Goal: Task Accomplishment & Management: Manage account settings

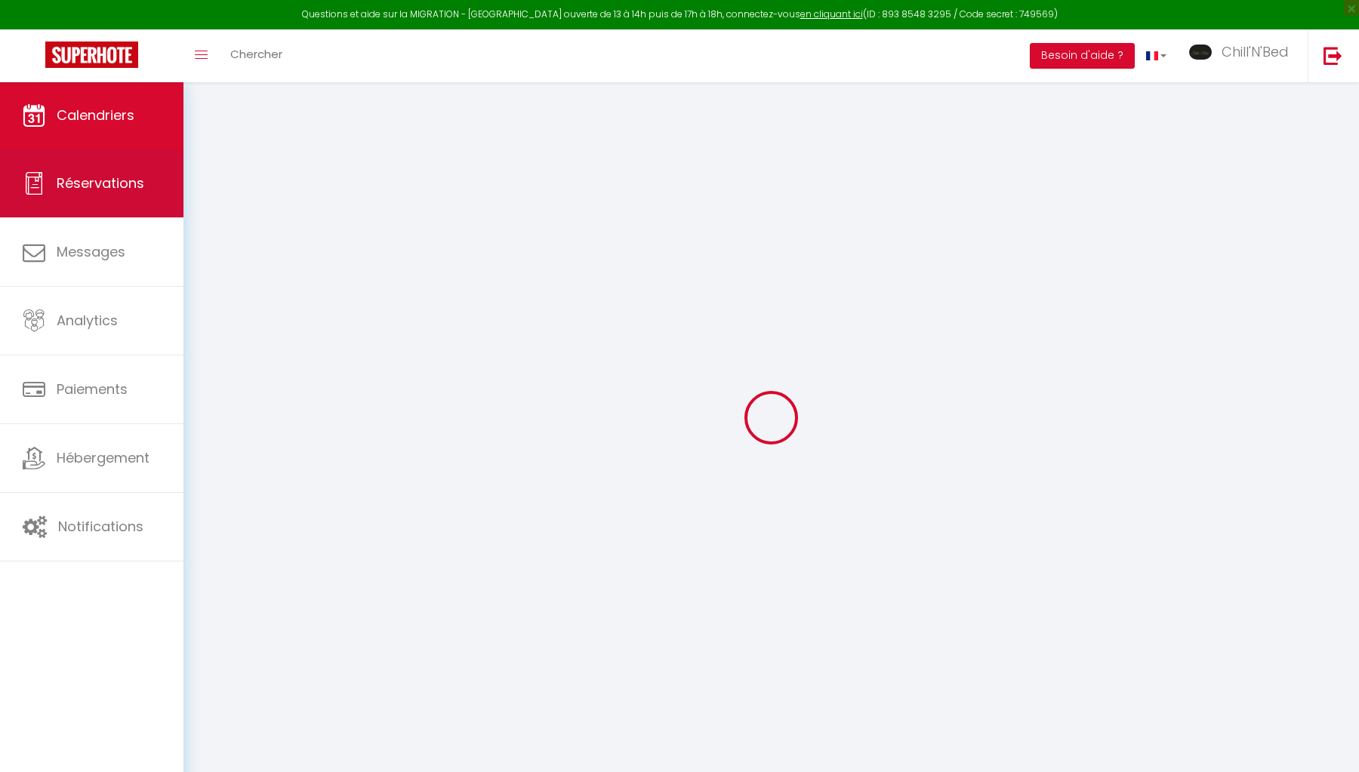
select select
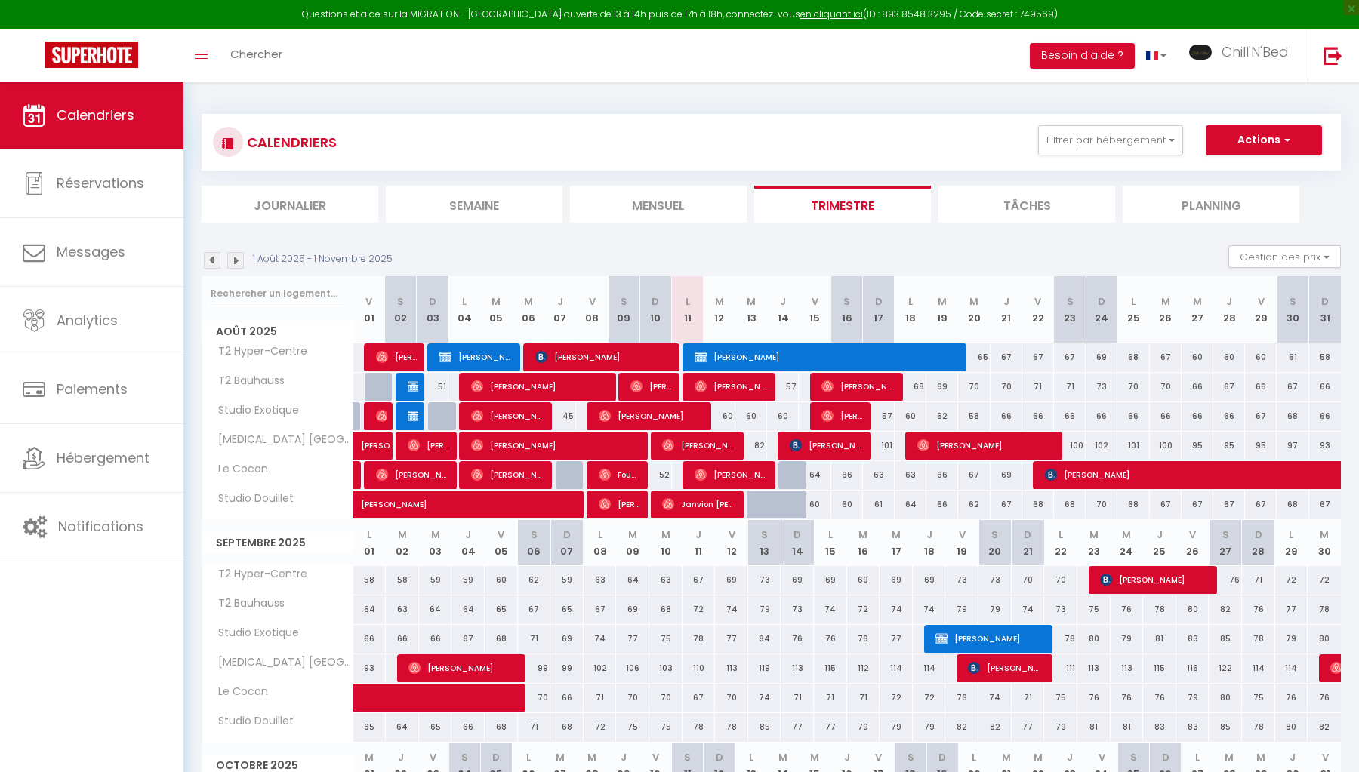
click at [755, 507] on div at bounding box center [763, 505] width 32 height 29
type input "60"
select select "1"
type input "Mer 13 Août 2025"
type input "[DEMOGRAPHIC_DATA][DATE]"
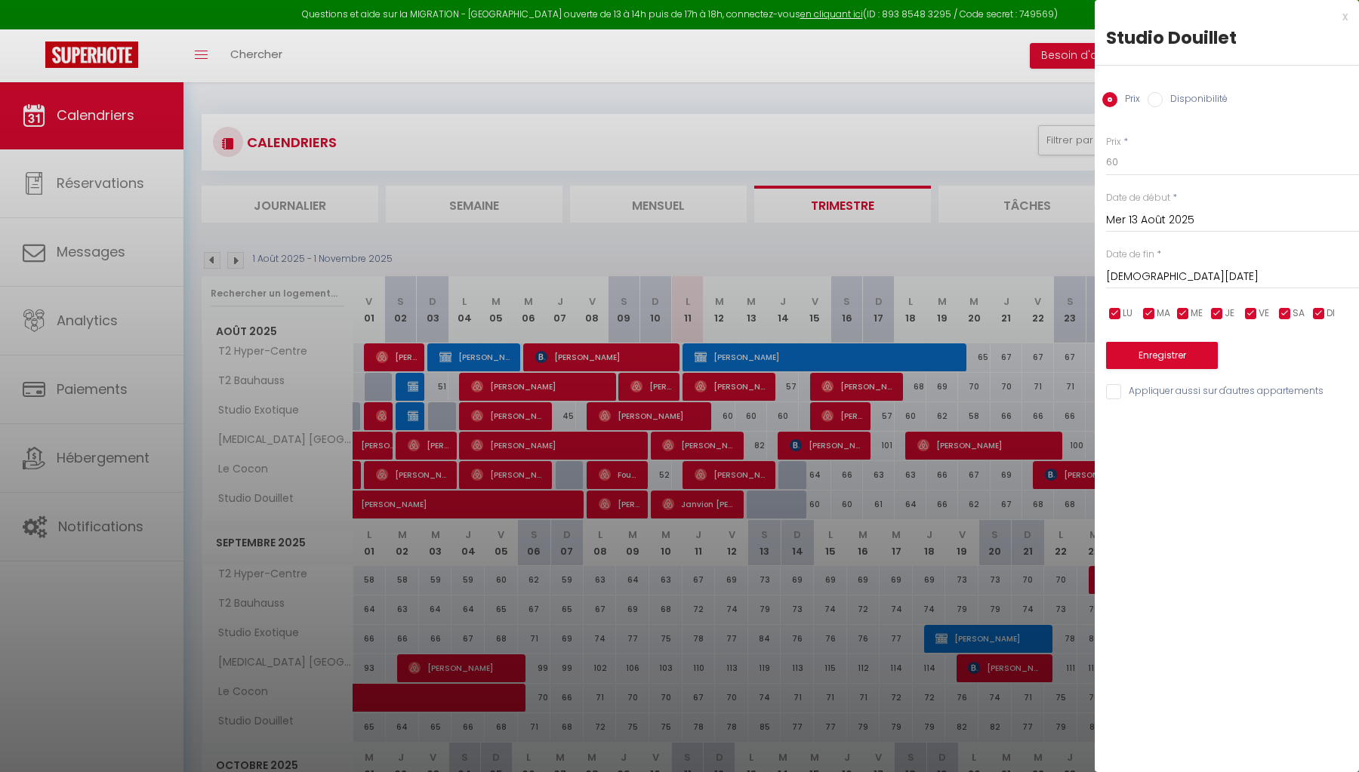
click at [1157, 101] on input "Disponibilité" at bounding box center [1155, 99] width 15 height 15
radio input "true"
radio input "false"
click at [1132, 214] on input "Mer 13 Août 2025" at bounding box center [1232, 222] width 253 height 20
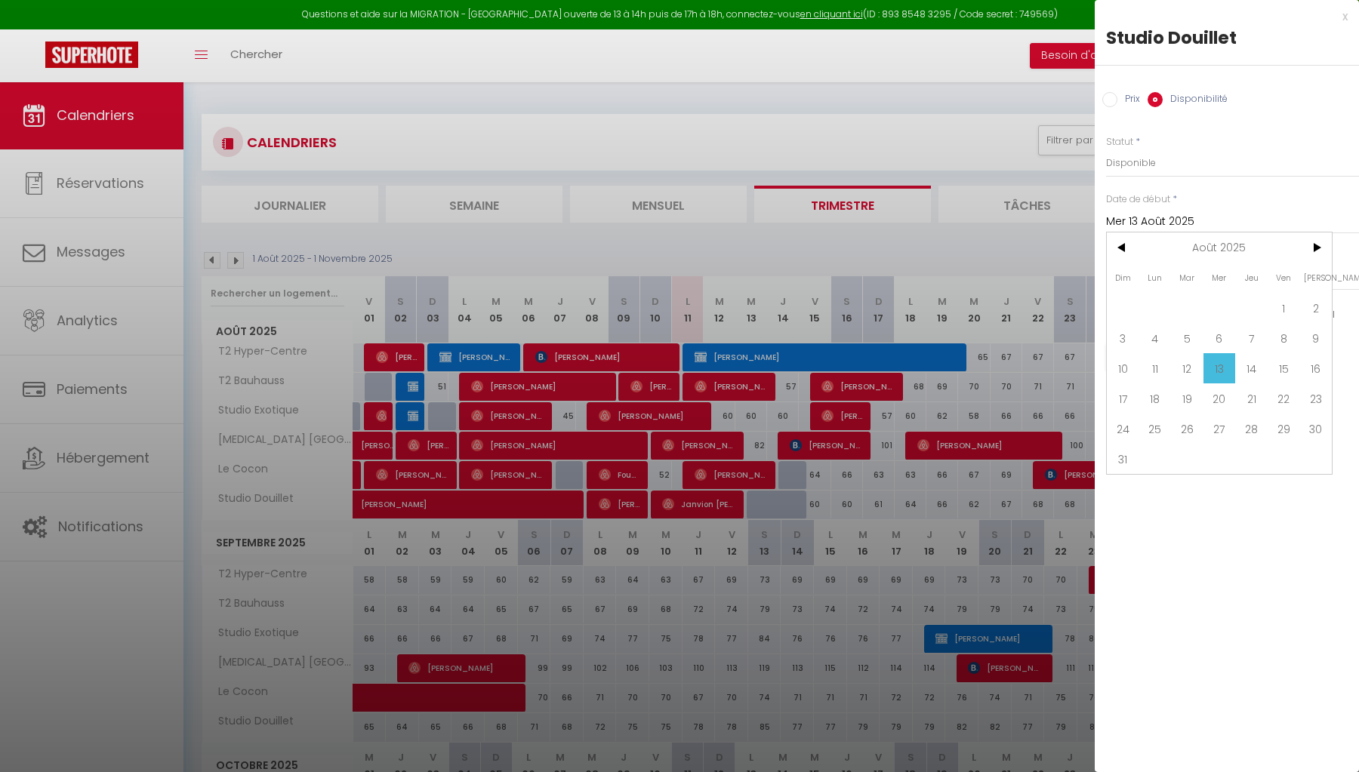
click at [1225, 367] on span "13" at bounding box center [1219, 368] width 32 height 30
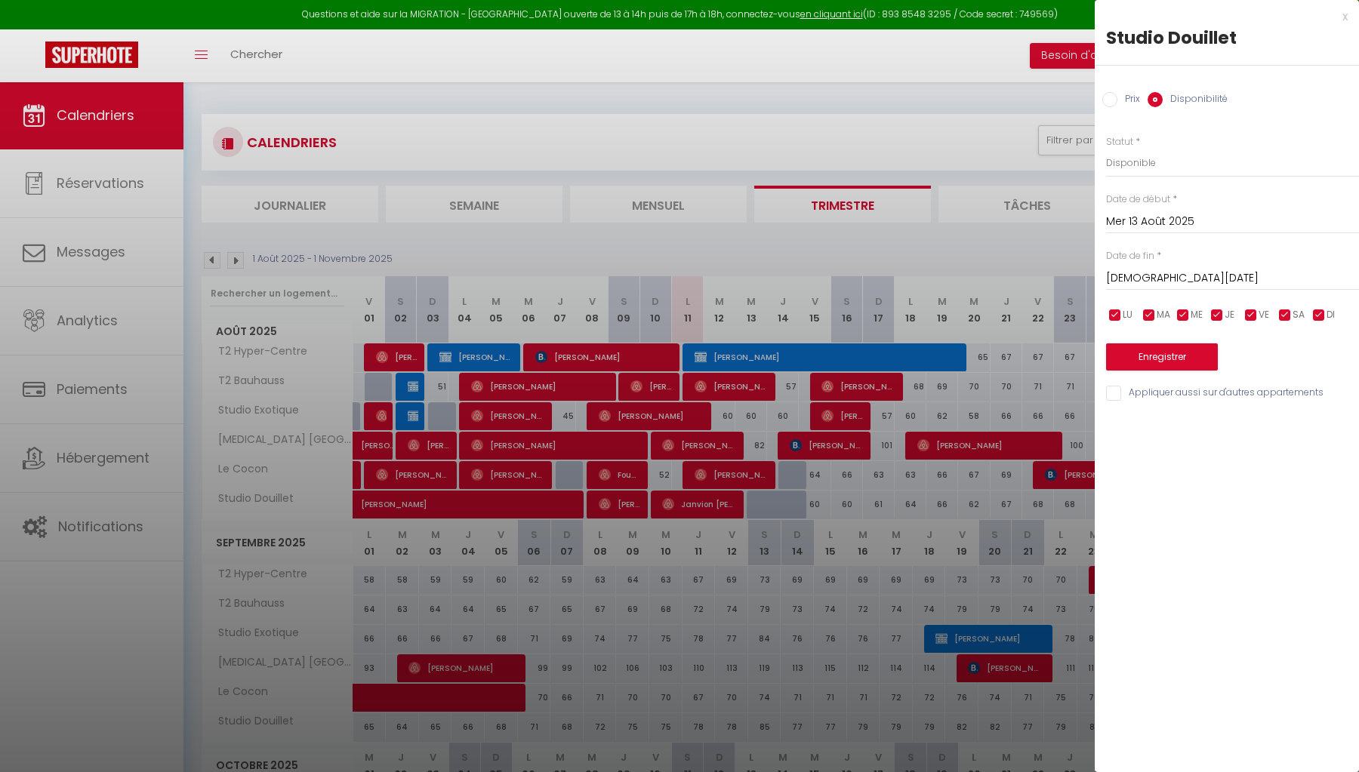
click at [1148, 222] on input "Mer 13 Août 2025" at bounding box center [1232, 222] width 253 height 20
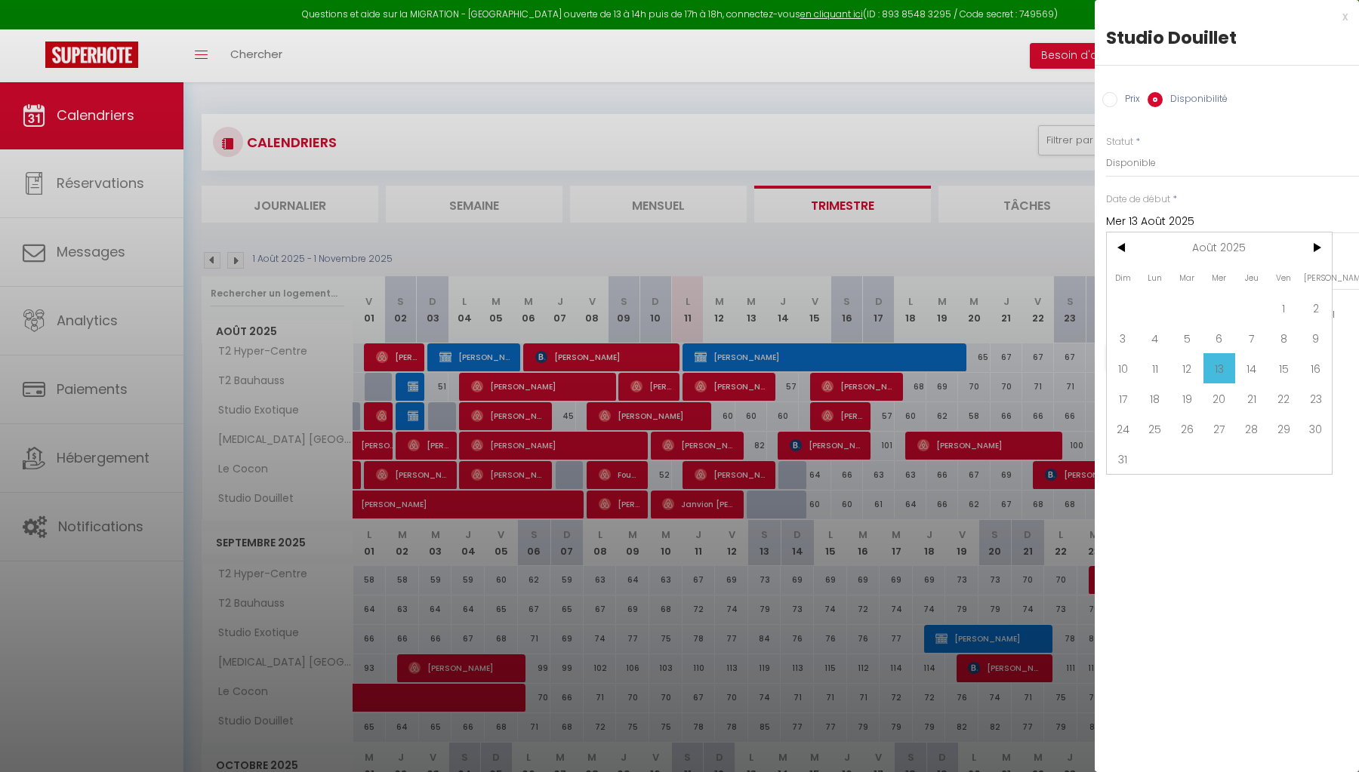
click at [1223, 370] on span "13" at bounding box center [1219, 368] width 32 height 30
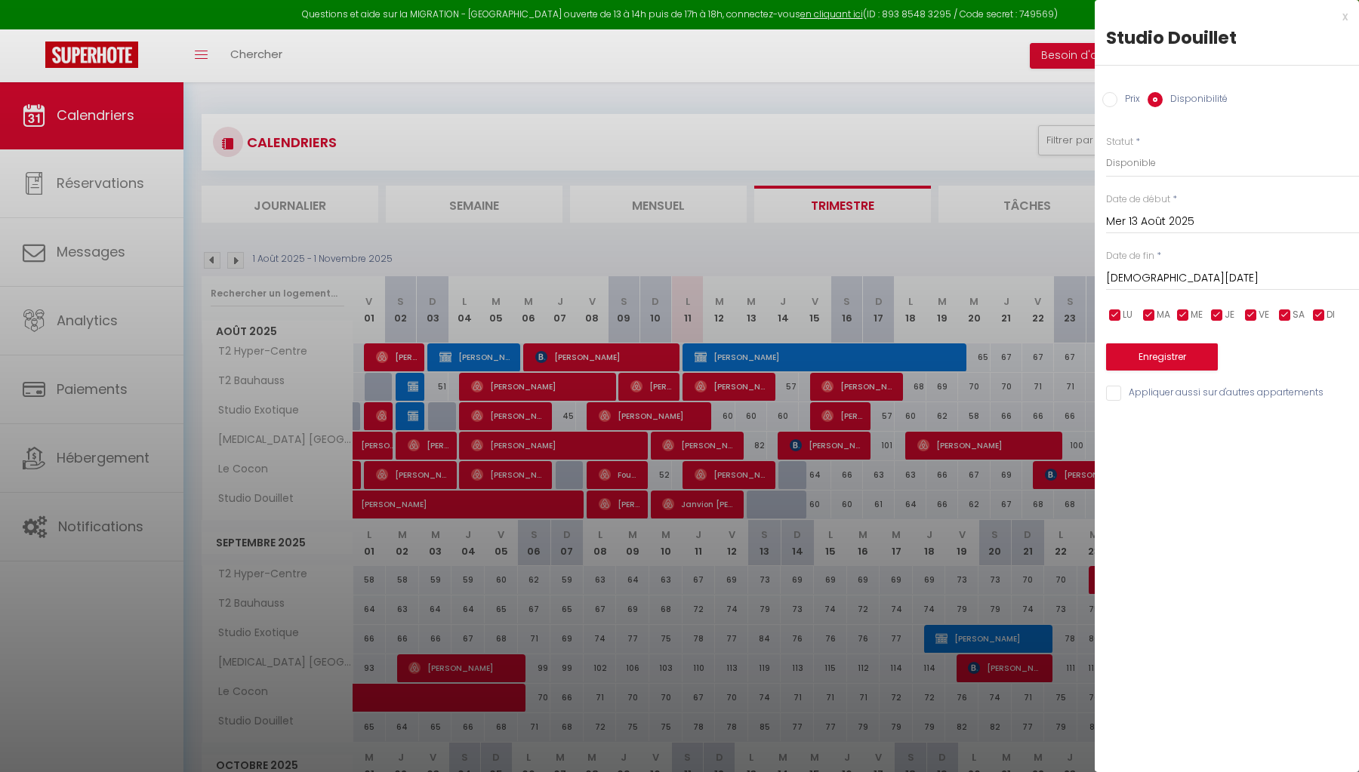
click at [1052, 568] on div at bounding box center [679, 386] width 1359 height 772
select select
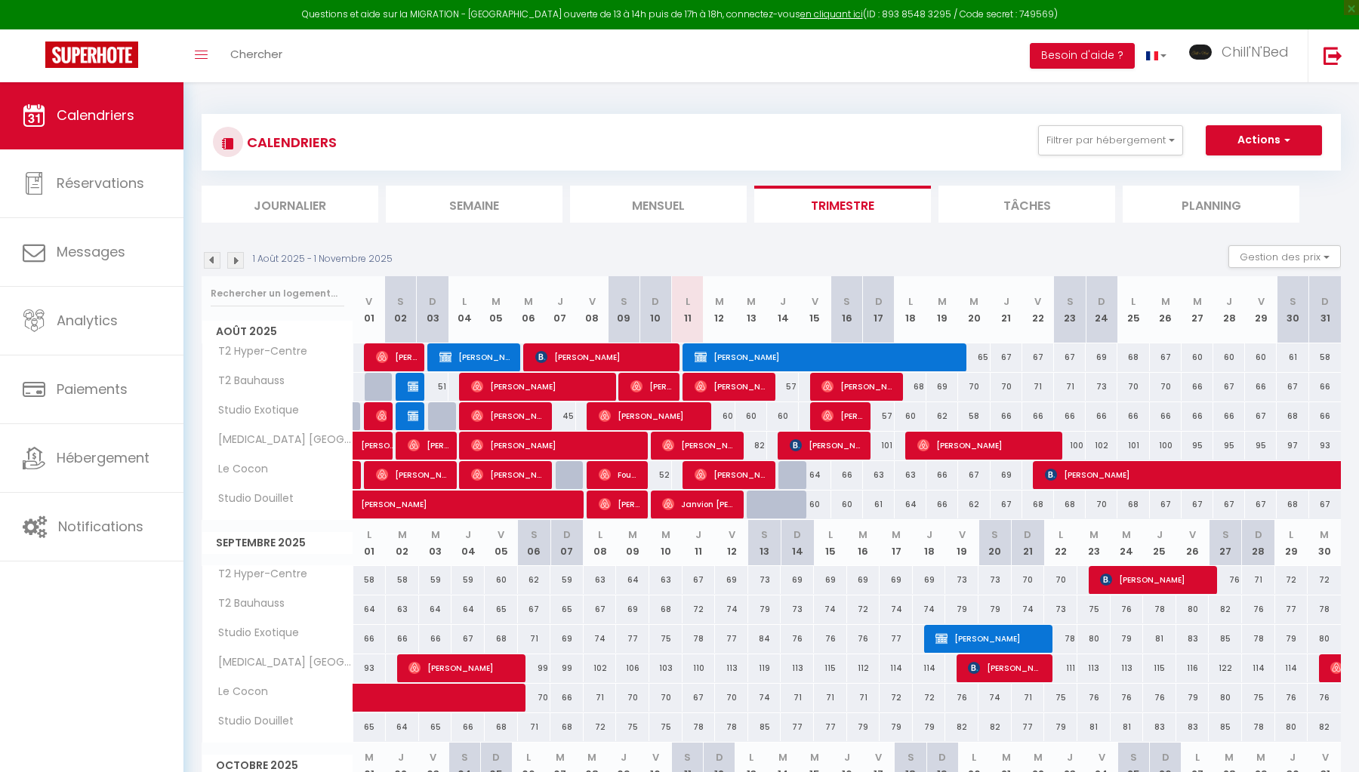
click at [750, 501] on div at bounding box center [763, 505] width 32 height 29
select select "1"
type input "Mer 13 Août 2025"
type input "[DEMOGRAPHIC_DATA][DATE]"
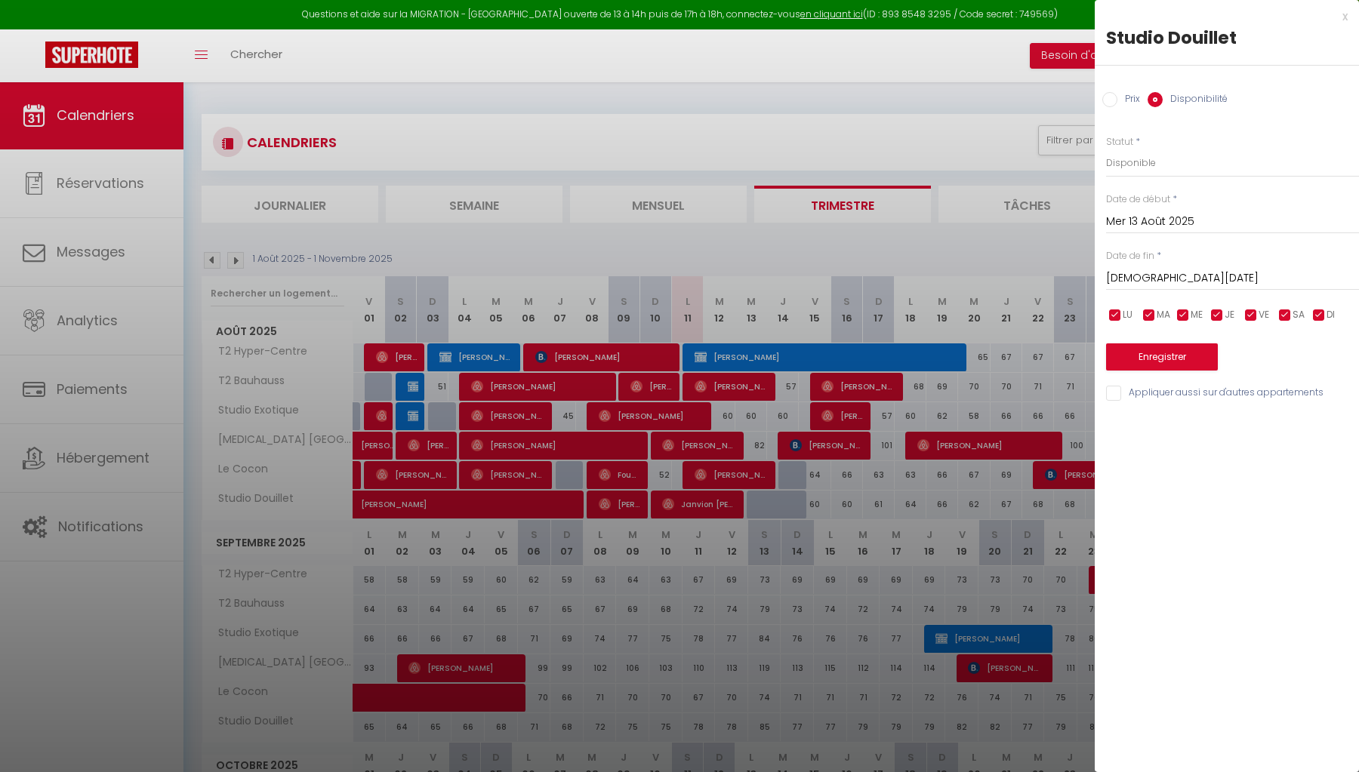
click at [1172, 365] on button "Enregistrer" at bounding box center [1162, 357] width 112 height 27
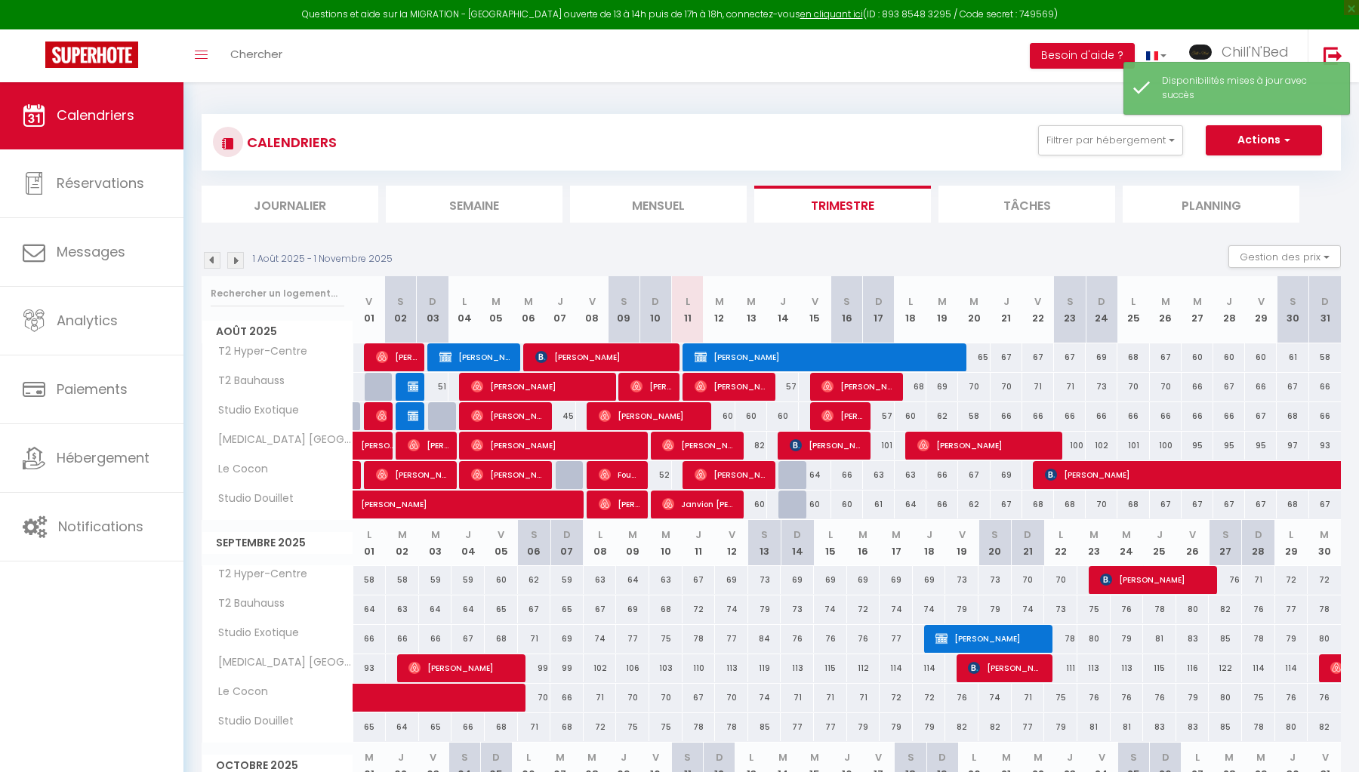
click at [790, 504] on div at bounding box center [794, 505] width 32 height 29
select select "1"
type input "[DEMOGRAPHIC_DATA][DATE]"
type input "Ven 15 Août 2025"
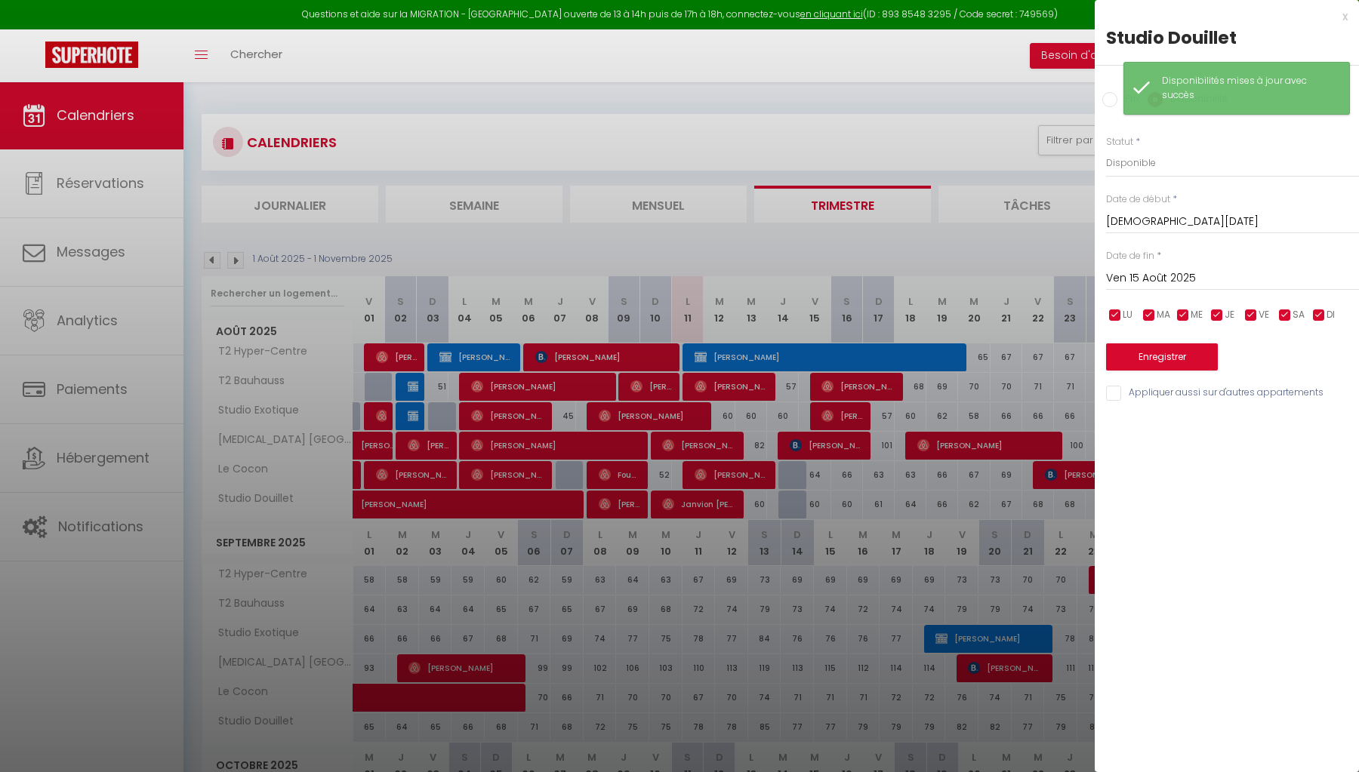
click at [1154, 366] on button "Enregistrer" at bounding box center [1162, 357] width 112 height 27
